Goal: Entertainment & Leisure: Consume media (video, audio)

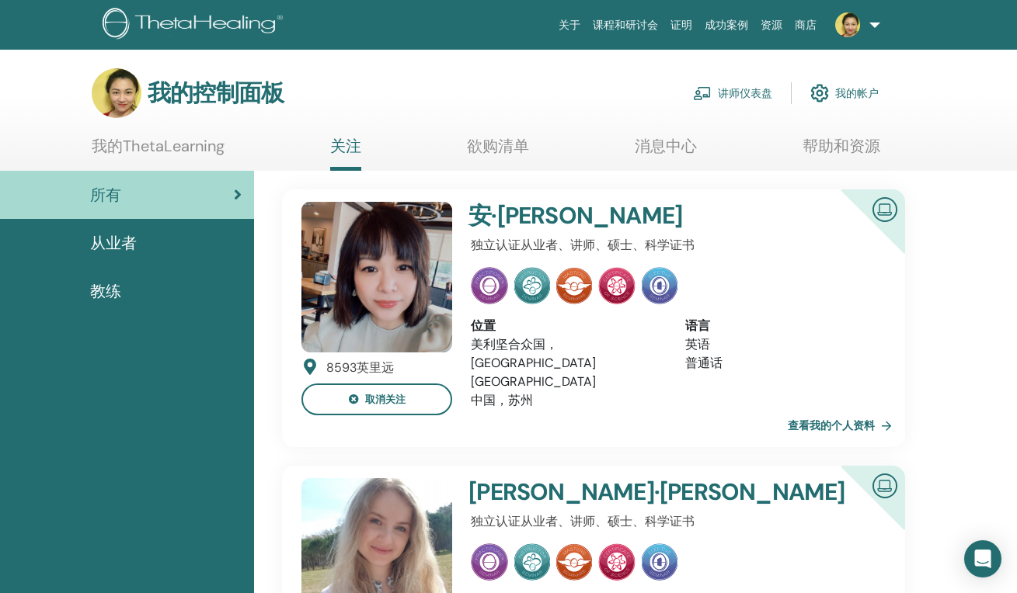
click at [759, 93] on link "讲师仪表盘" at bounding box center [732, 93] width 79 height 34
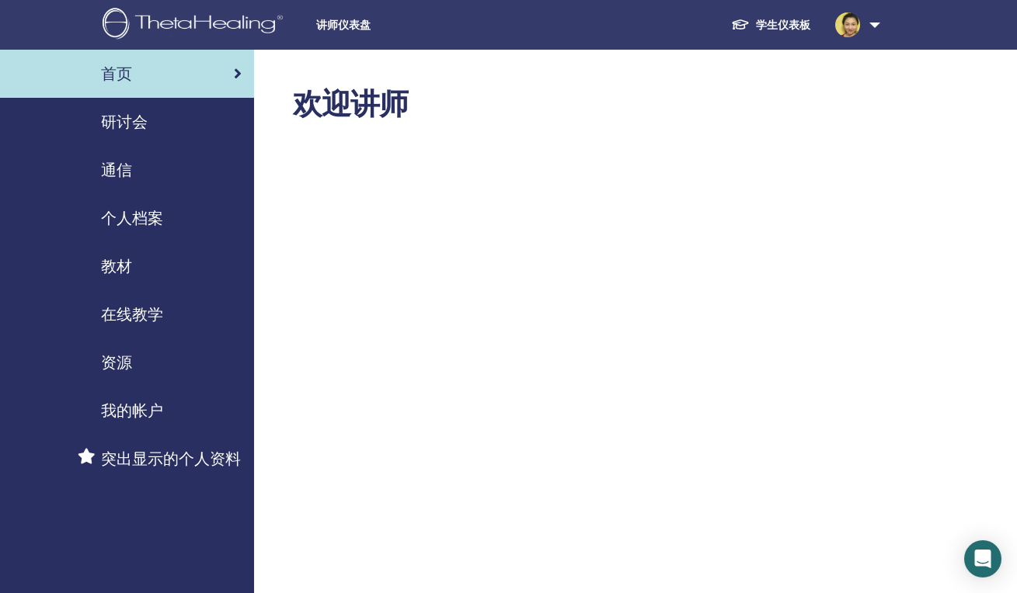
click at [131, 314] on span "在线教学" at bounding box center [132, 314] width 62 height 23
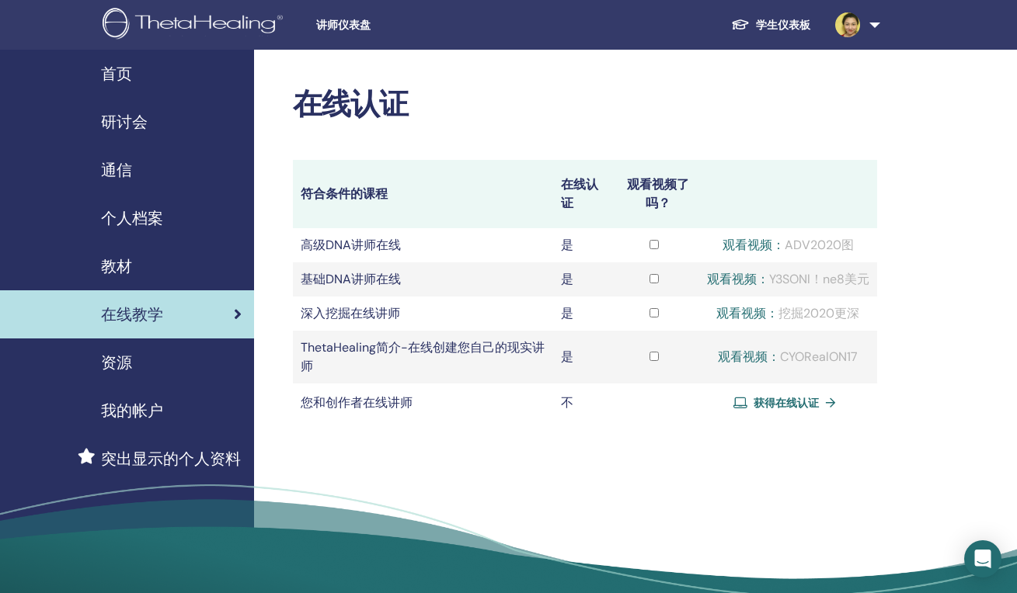
click at [787, 243] on div "观看视频： ADV2020图" at bounding box center [788, 245] width 162 height 19
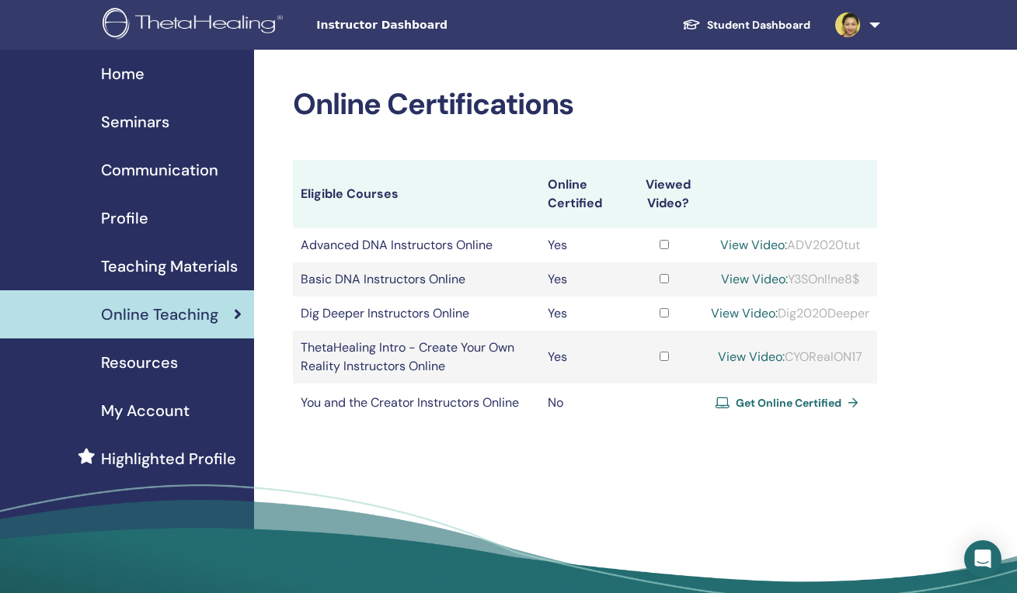
drag, startPoint x: 788, startPoint y: 243, endPoint x: 861, endPoint y: 242, distance: 73.0
click at [861, 242] on div "View Video: ADV2020tut" at bounding box center [790, 245] width 158 height 19
copy div "ADV2020tut"
click at [753, 245] on link "View Video:" at bounding box center [753, 245] width 67 height 16
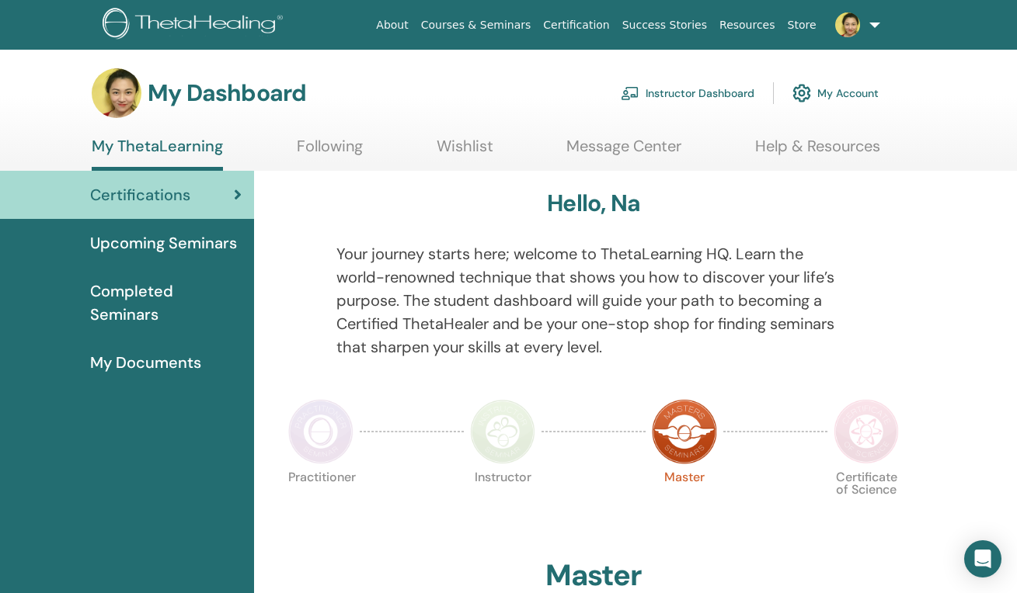
click at [690, 96] on link "Instructor Dashboard" at bounding box center [688, 93] width 134 height 34
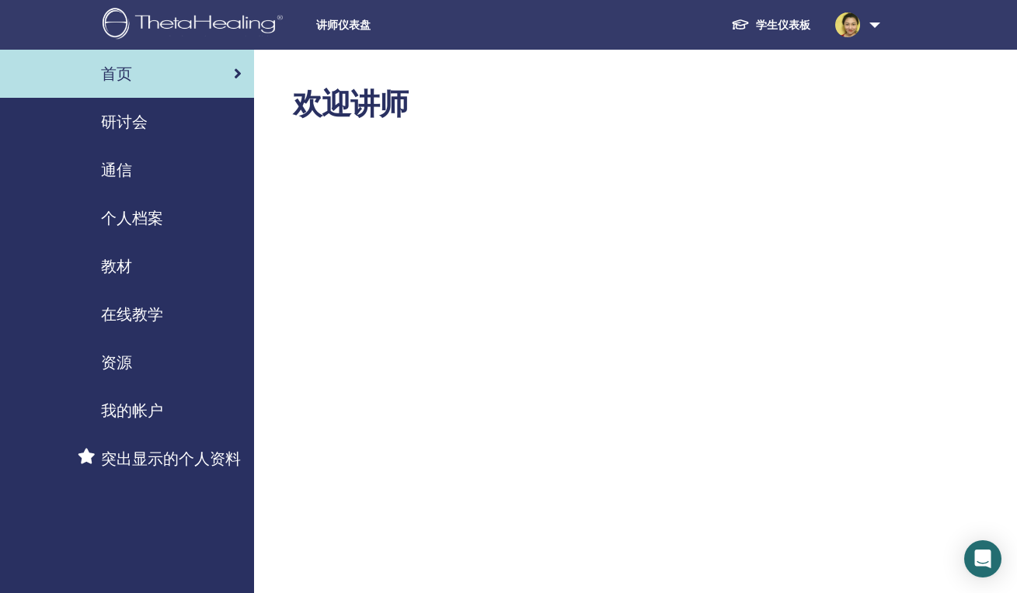
click at [159, 317] on span "在线教学" at bounding box center [132, 314] width 62 height 23
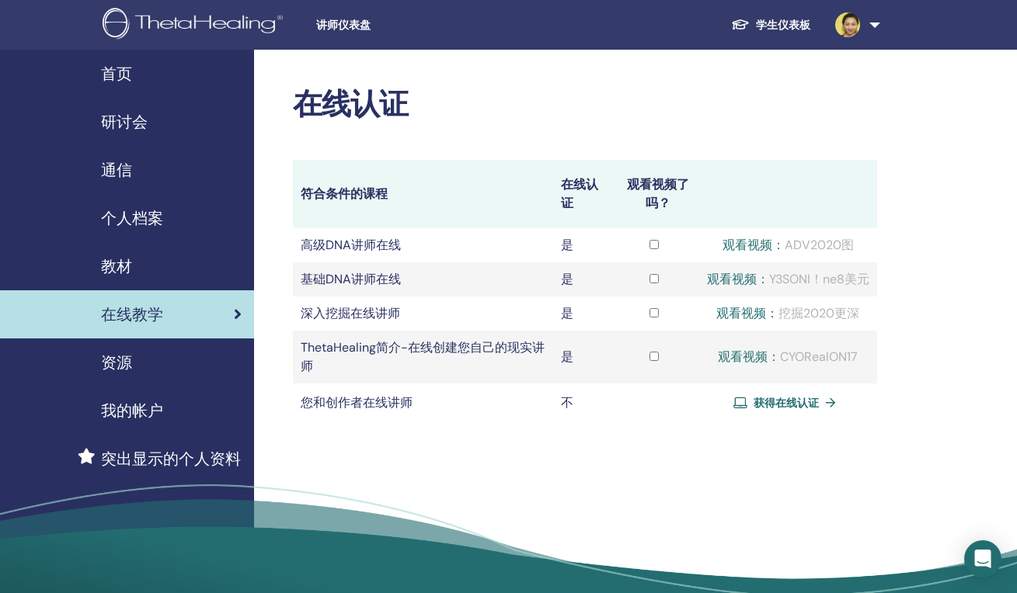
click at [131, 112] on span "研讨会" at bounding box center [124, 121] width 47 height 23
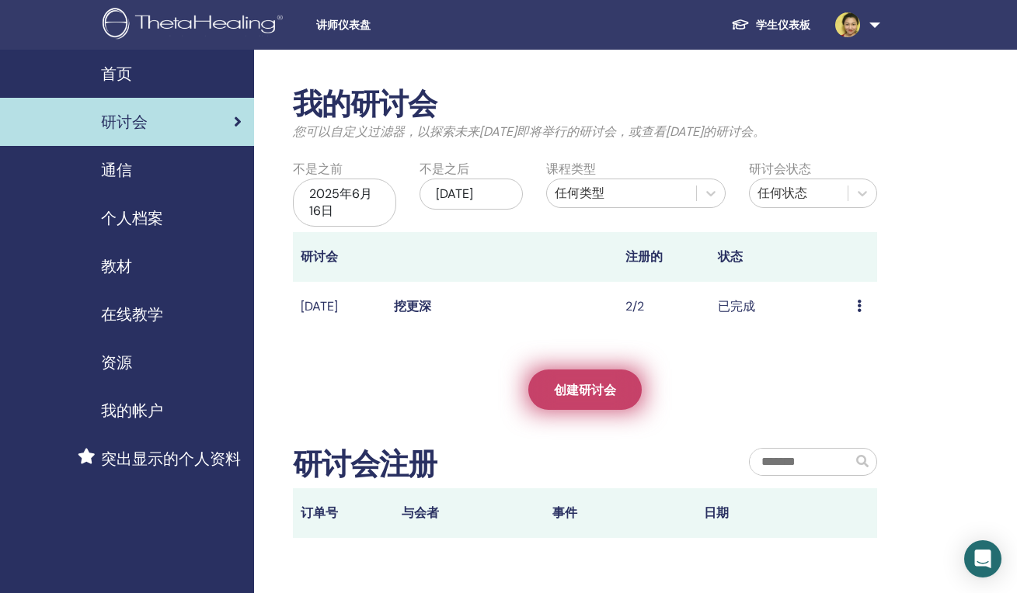
click at [600, 382] on span "创建研讨会" at bounding box center [585, 390] width 62 height 16
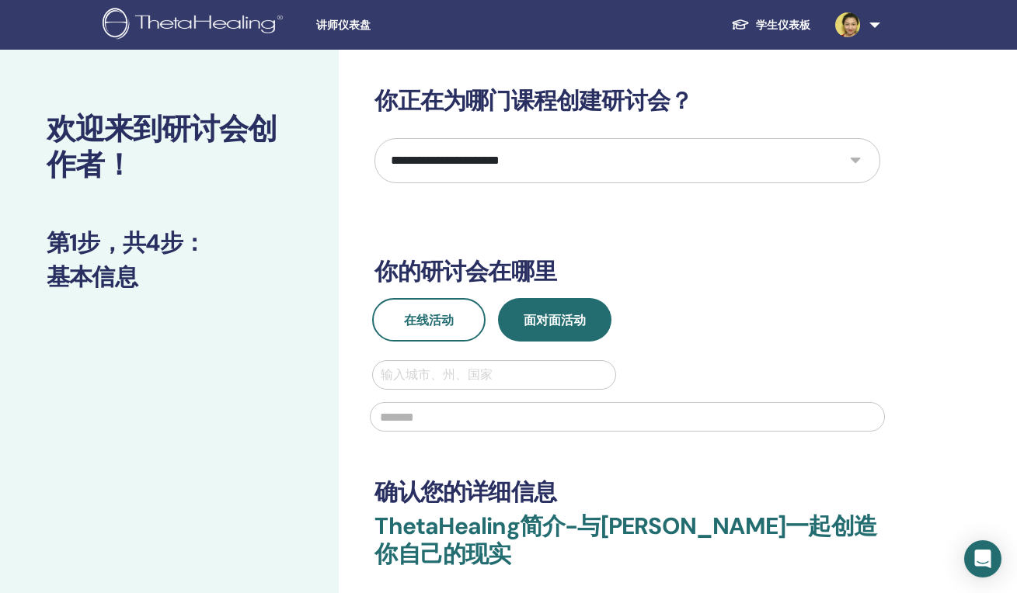
select select "*"
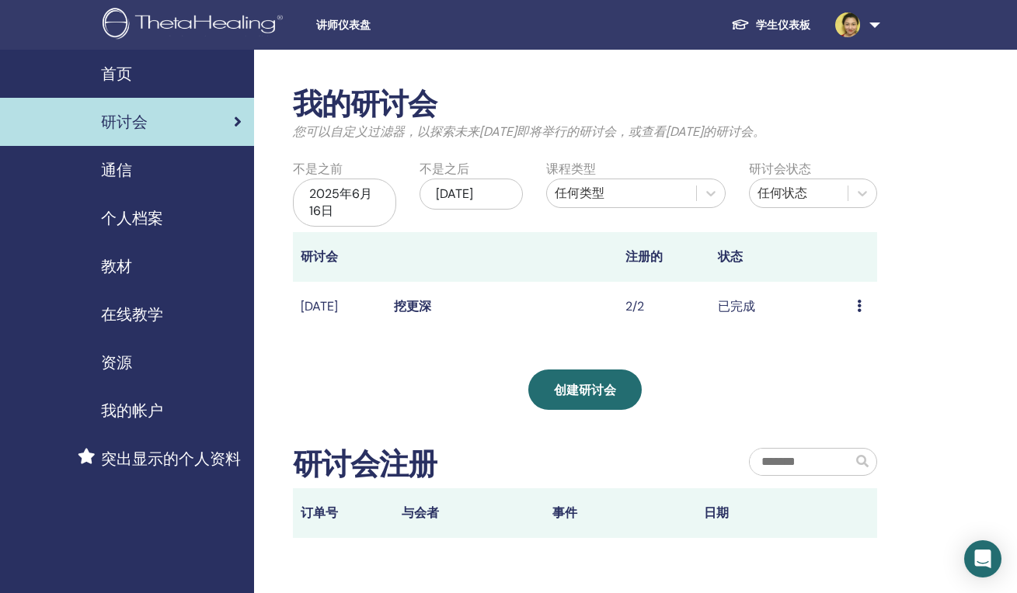
click at [155, 308] on span "在线教学" at bounding box center [132, 314] width 62 height 23
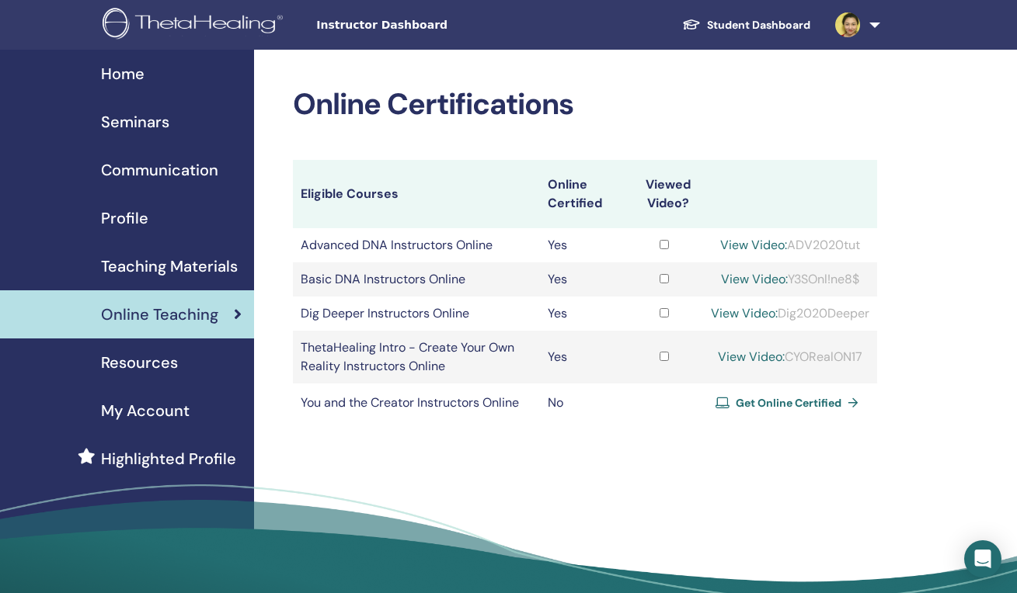
drag, startPoint x: 778, startPoint y: 314, endPoint x: 883, endPoint y: 313, distance: 105.6
click at [883, 313] on div "Online Certifications Eligible Courses Online Certified Viewed Video? Advanced …" at bounding box center [635, 345] width 763 height 590
click at [884, 313] on div "Online Certifications Eligible Courses Online Certified Viewed Video? Advanced …" at bounding box center [635, 345] width 763 height 590
drag, startPoint x: 778, startPoint y: 313, endPoint x: 870, endPoint y: 309, distance: 92.5
click at [870, 309] on td "View Video: Dig2020Deeper" at bounding box center [790, 314] width 174 height 34
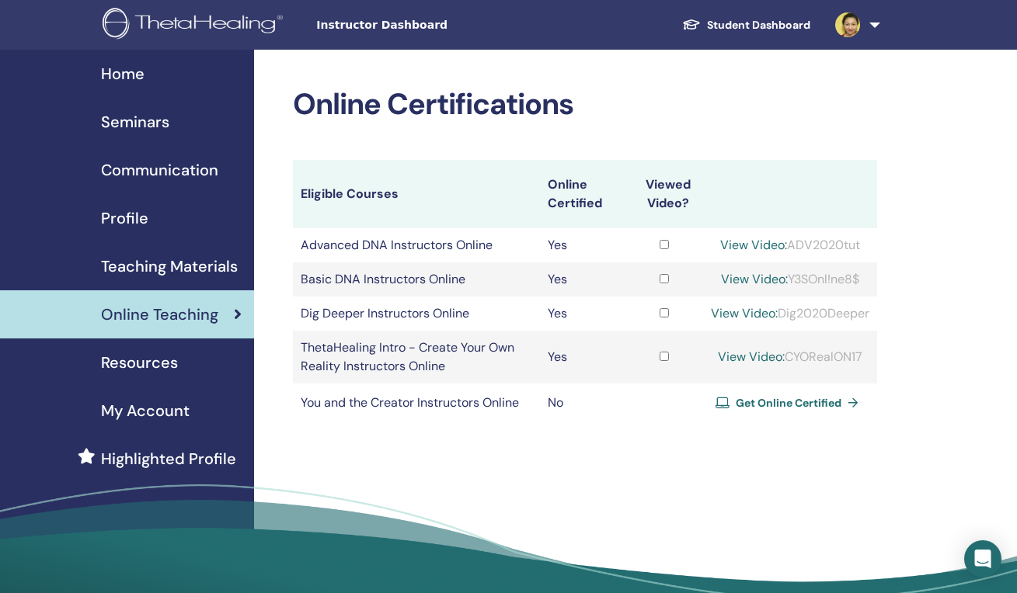
copy div "Dig2020Deeper"
click at [746, 316] on link "View Video:" at bounding box center [744, 313] width 67 height 16
